Goal: Task Accomplishment & Management: Manage account settings

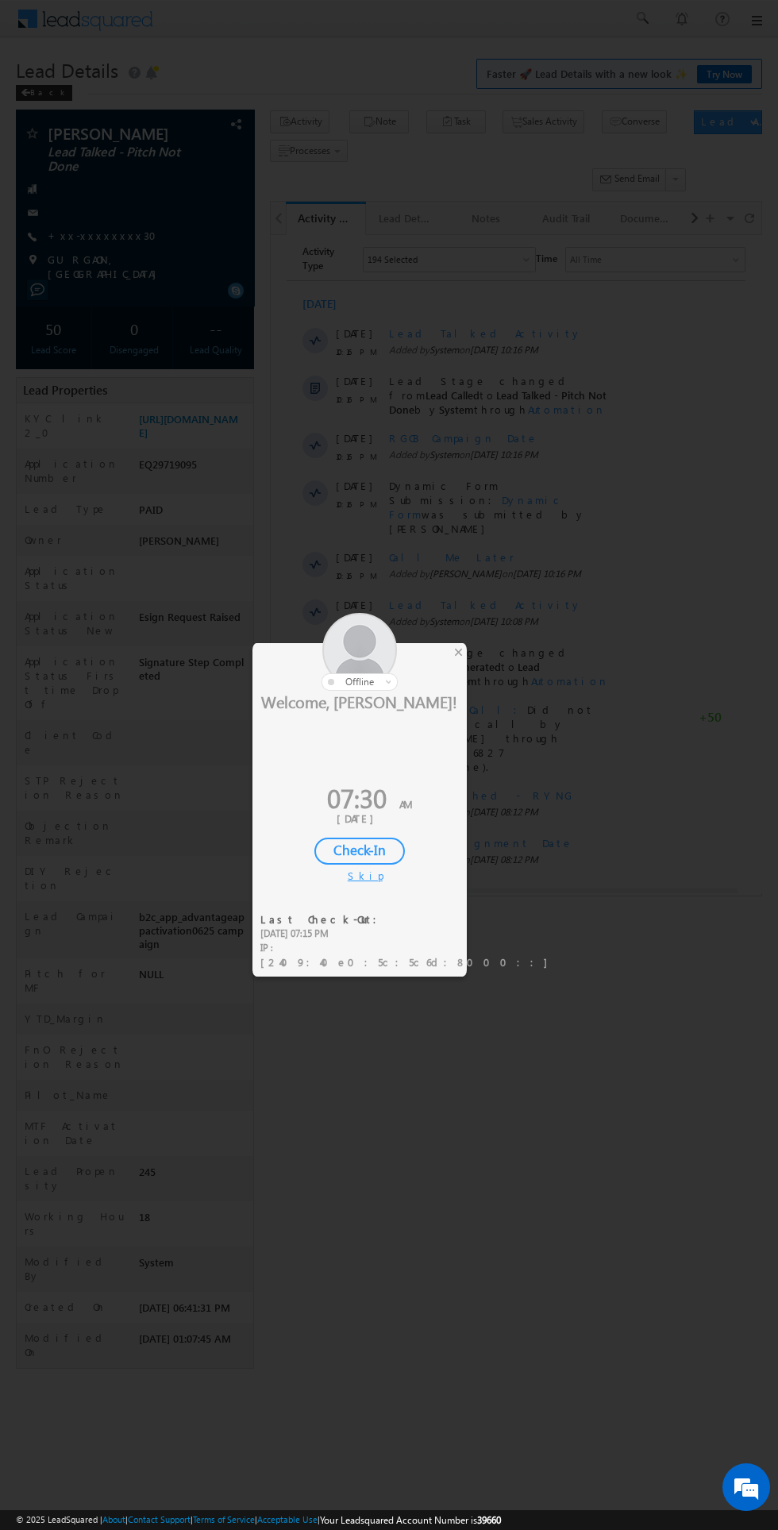
click at [358, 850] on div "Check-In" at bounding box center [359, 851] width 91 height 27
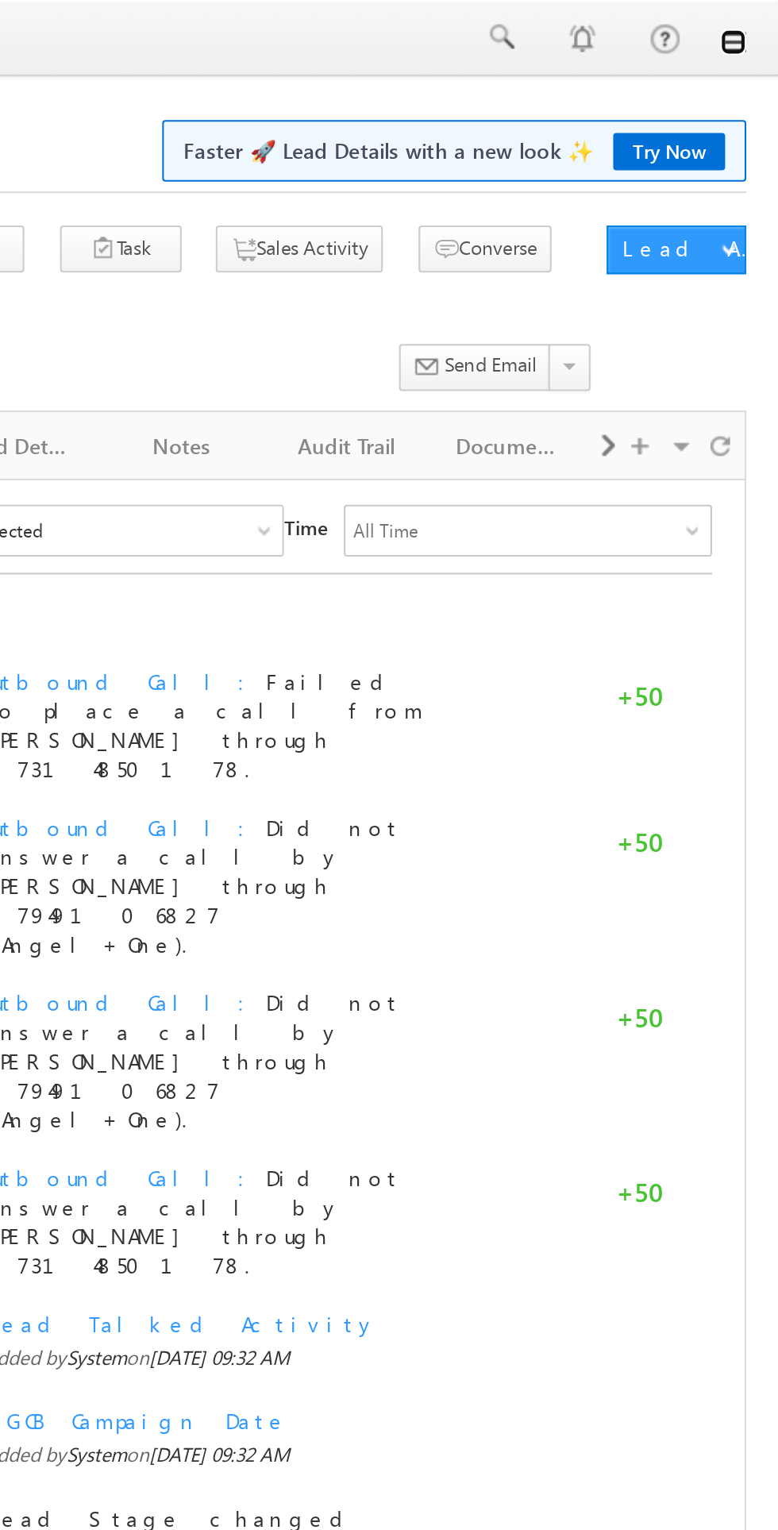
click at [756, 21] on link at bounding box center [756, 20] width 13 height 13
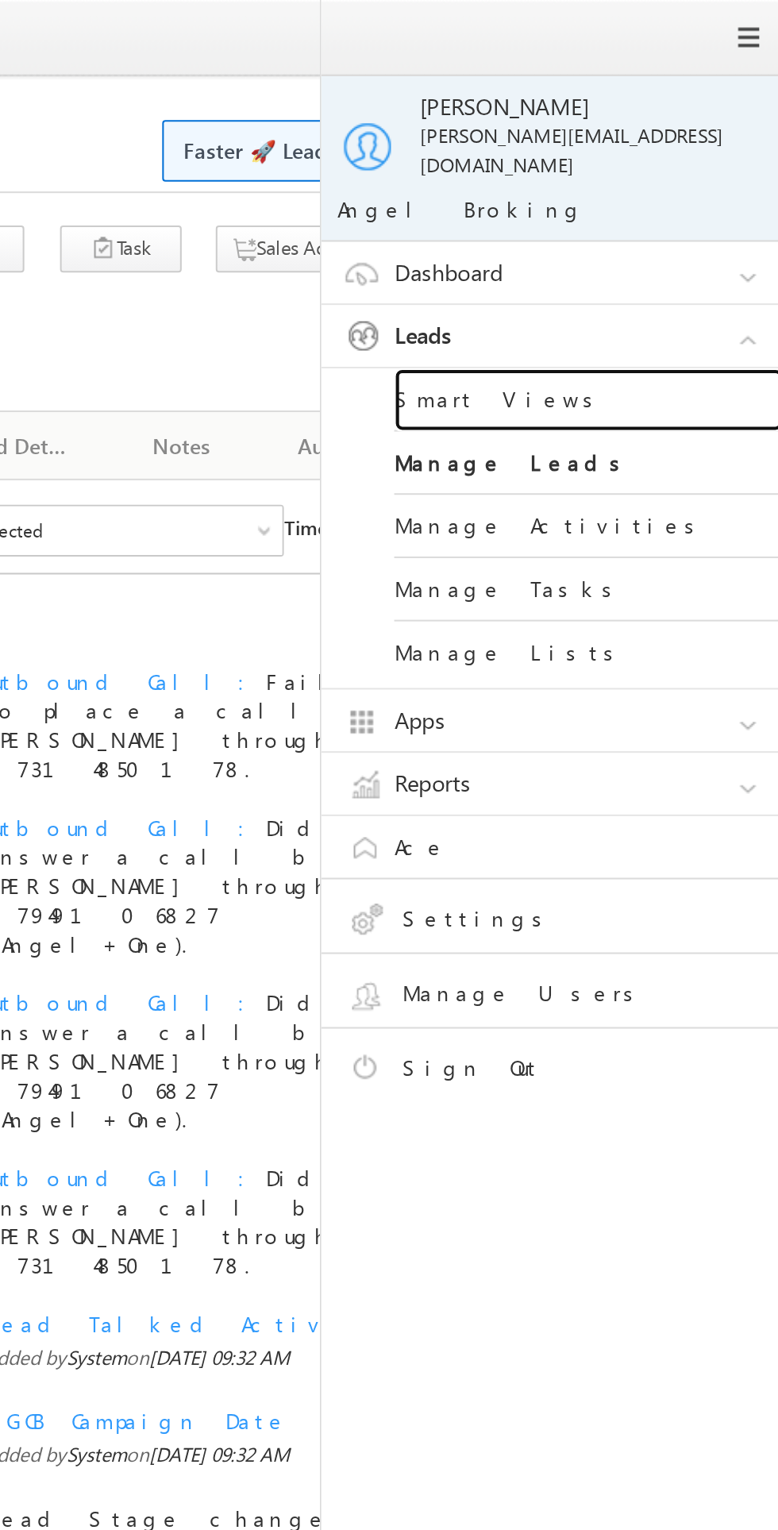
click at [642, 187] on link "Smart Views" at bounding box center [685, 195] width 191 height 31
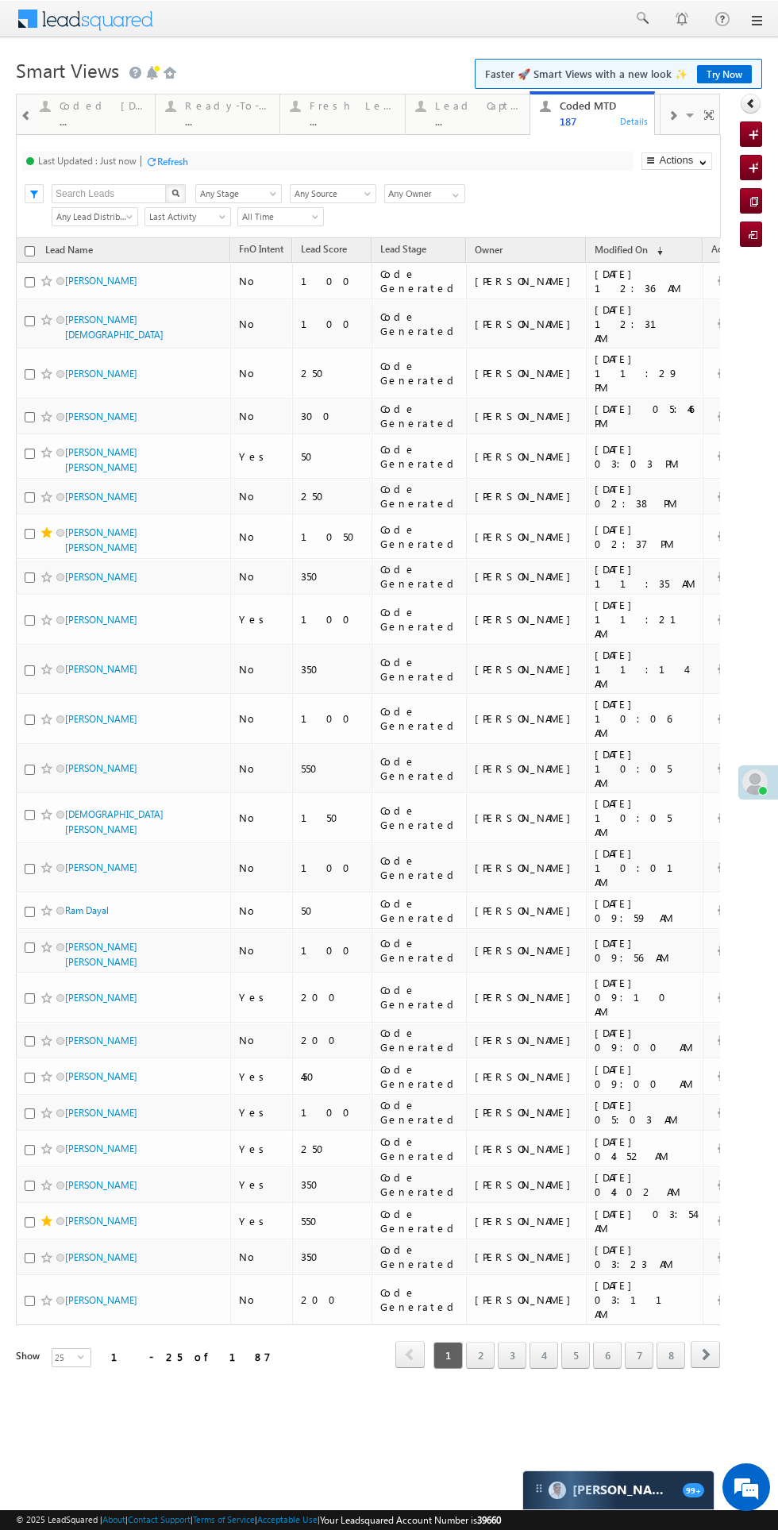
click at [106, 121] on div "..." at bounding box center [103, 121] width 86 height 12
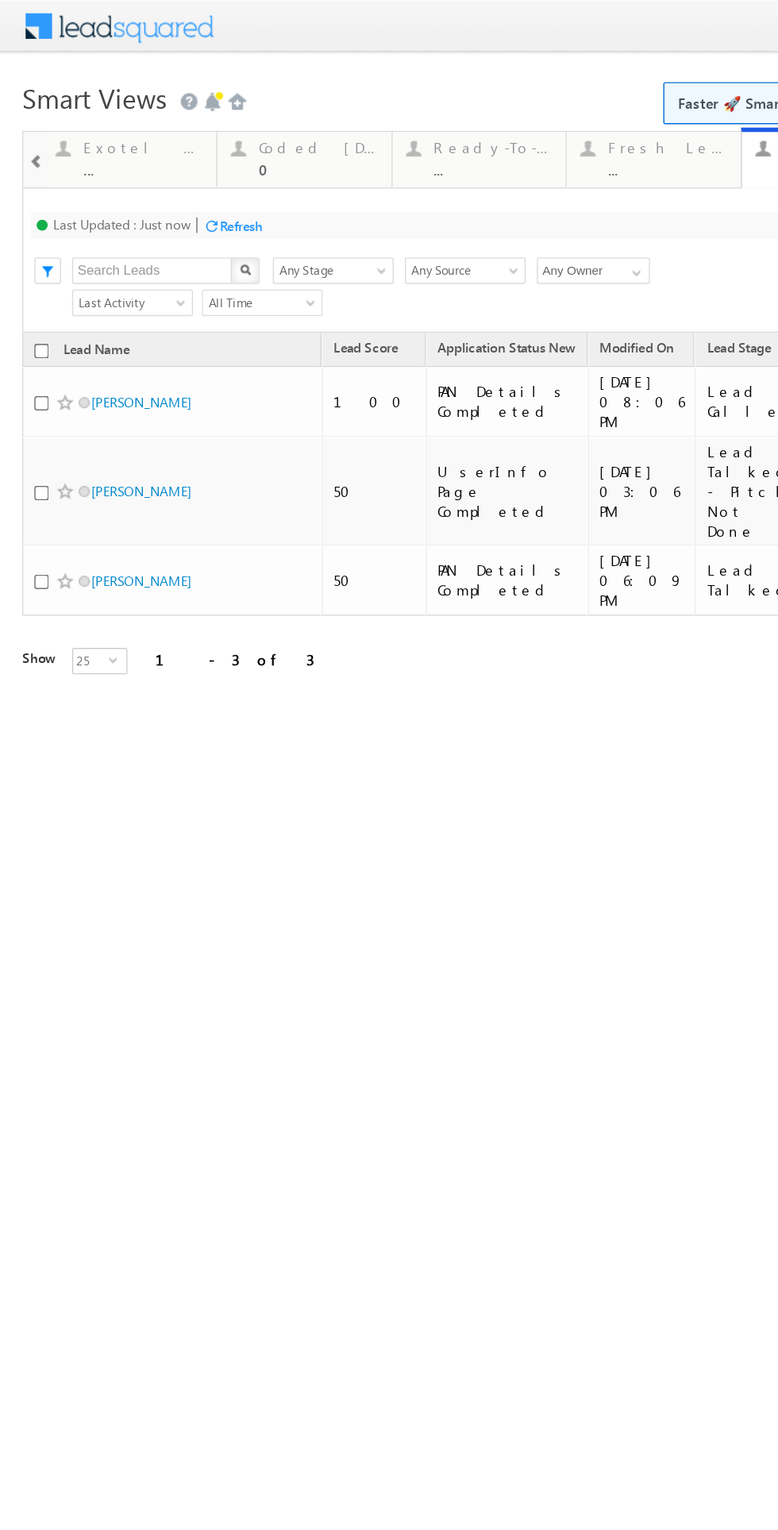
click at [537, 568] on html "Menu Bikash Das bikas h.das @ange lbrok ing.c om" at bounding box center [389, 284] width 778 height 568
